Goal: Information Seeking & Learning: Understand process/instructions

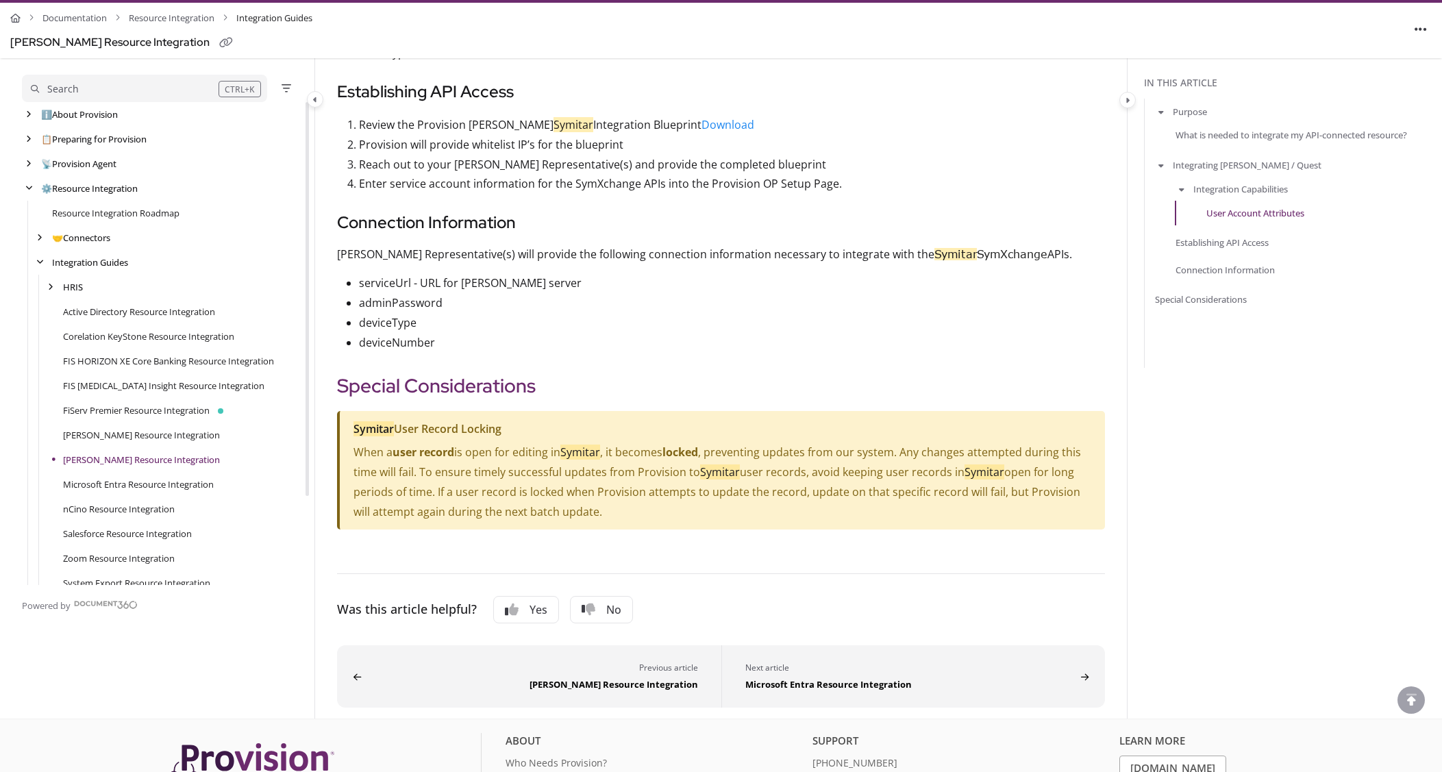
scroll to position [1343, 0]
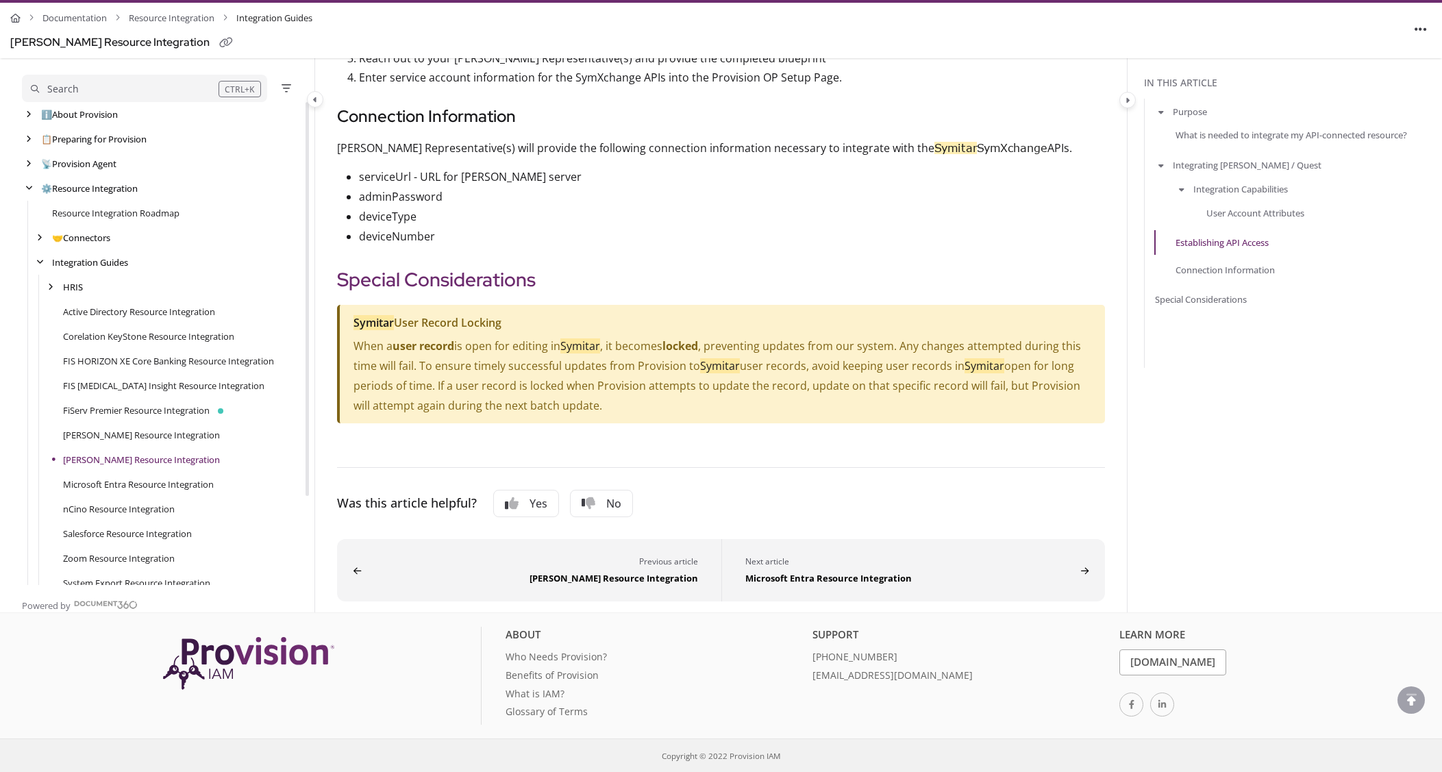
click at [903, 492] on div "Was this article helpful? Yes No" at bounding box center [721, 503] width 768 height 27
click at [195, 488] on link "Microsoft Entra Resource Integration" at bounding box center [138, 484] width 151 height 14
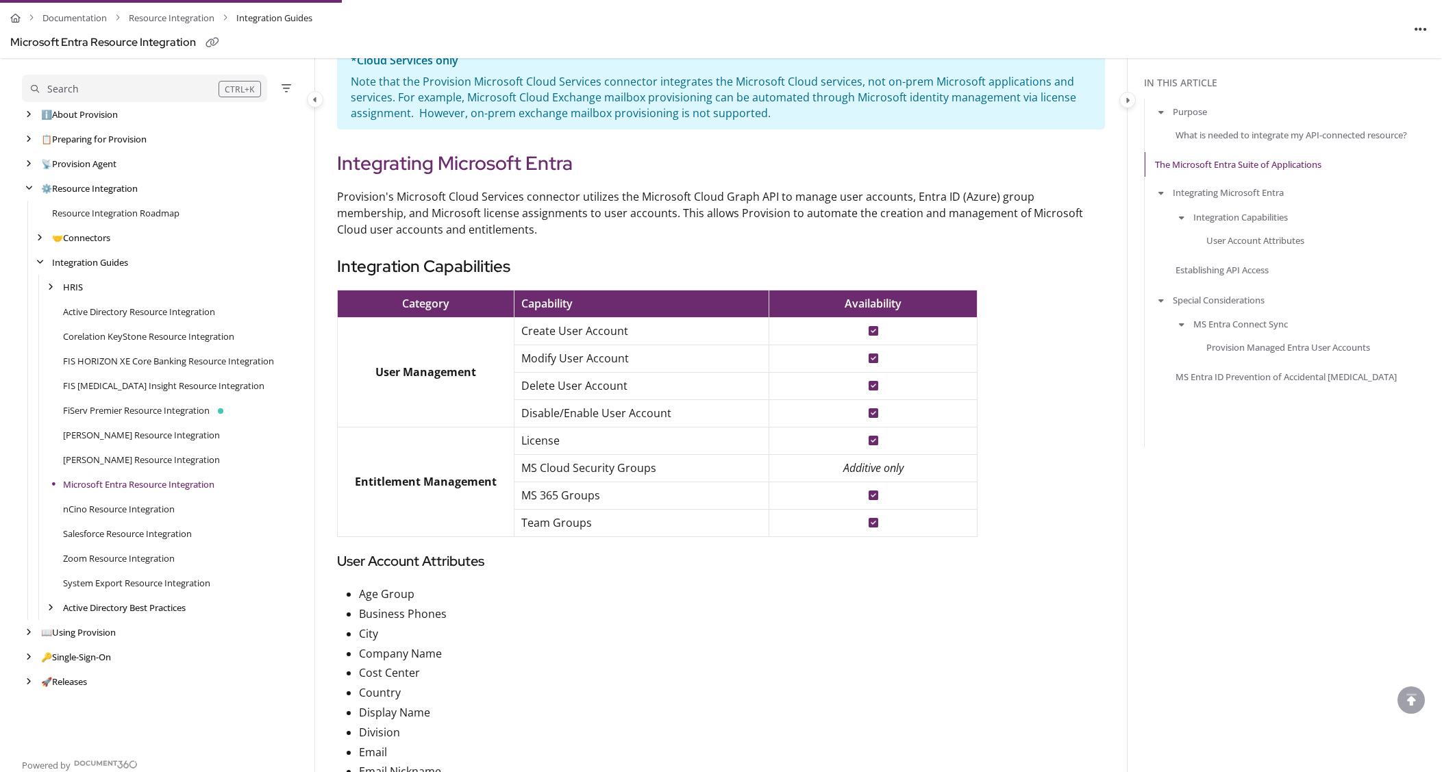
scroll to position [822, 0]
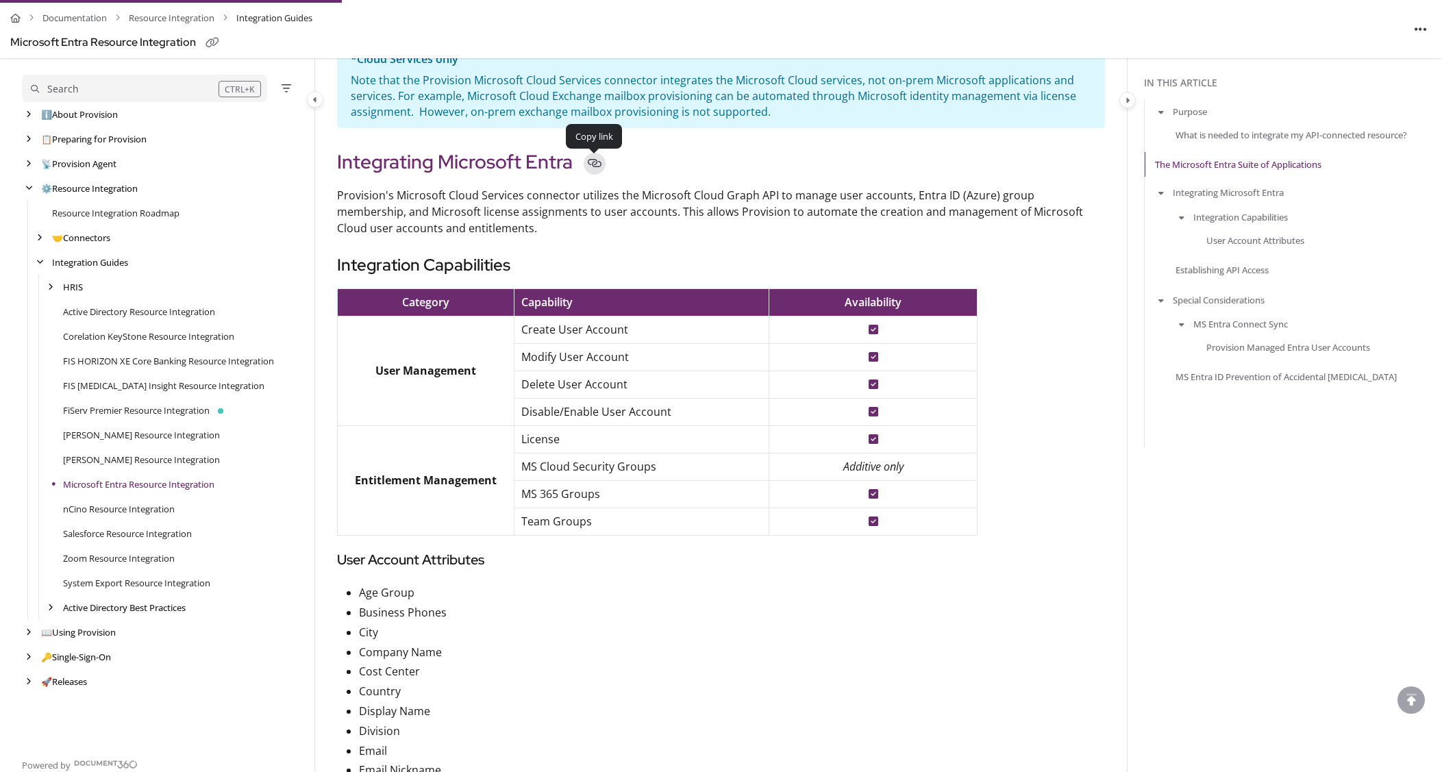
click at [599, 164] on icon "Copy link to Integrating Microsoft Entra" at bounding box center [594, 163] width 16 height 16
click at [670, 215] on p "Provision's Microsoft Cloud Services connector utilizes the Microsoft Cloud Gra…" at bounding box center [721, 211] width 768 height 49
click at [505, 214] on p "Provision's Microsoft Cloud Services connector utilizes the Microsoft Cloud Gra…" at bounding box center [721, 211] width 768 height 49
click at [1053, 468] on div "Category Capability Availability User Management Create User Account Modify Use…" at bounding box center [721, 411] width 768 height 247
